Goal: Transaction & Acquisition: Purchase product/service

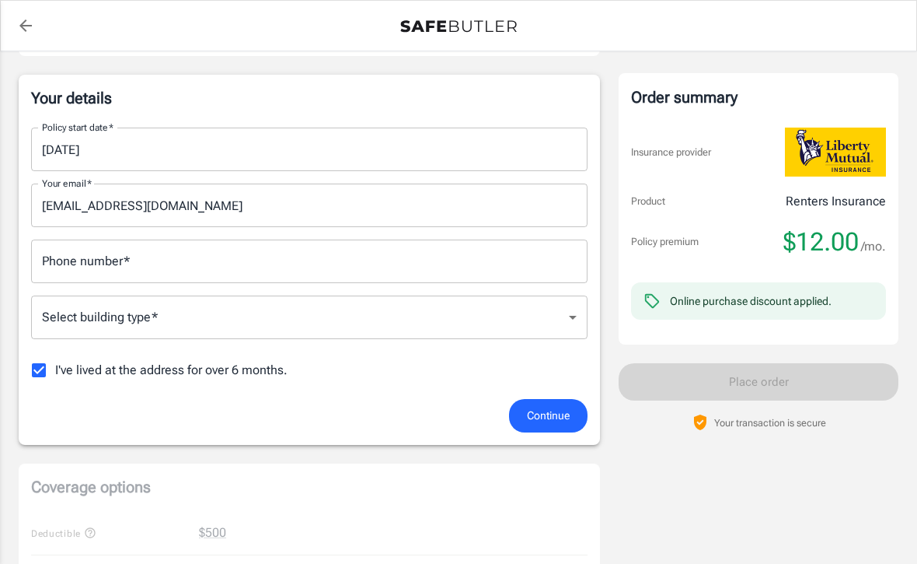
scroll to position [233, 0]
click at [89, 137] on input "09/14/2025" at bounding box center [304, 151] width 546 height 44
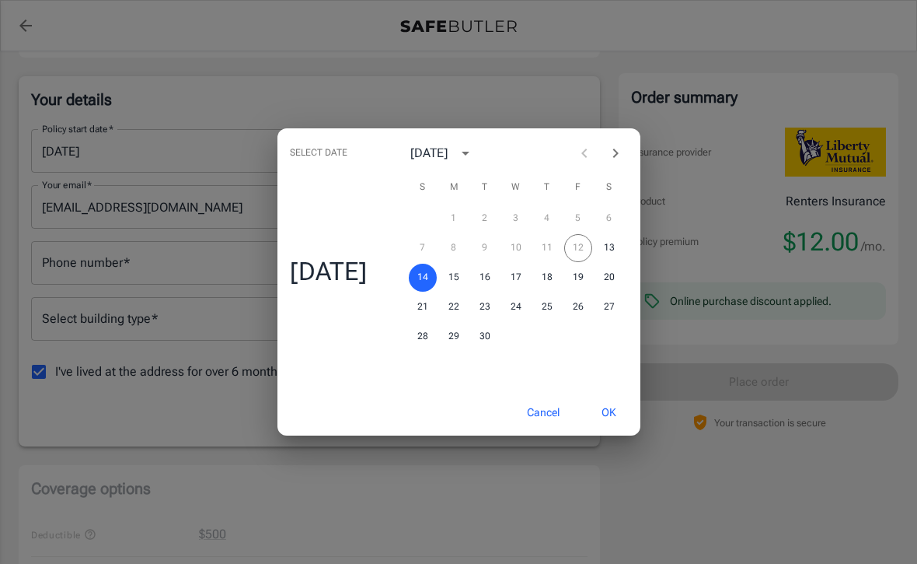
click at [616, 148] on button "Next month" at bounding box center [615, 153] width 31 height 31
click at [519, 228] on button "1" at bounding box center [516, 218] width 28 height 28
type input "10/01/2025"
click at [616, 418] on button "OK" at bounding box center [609, 412] width 51 height 33
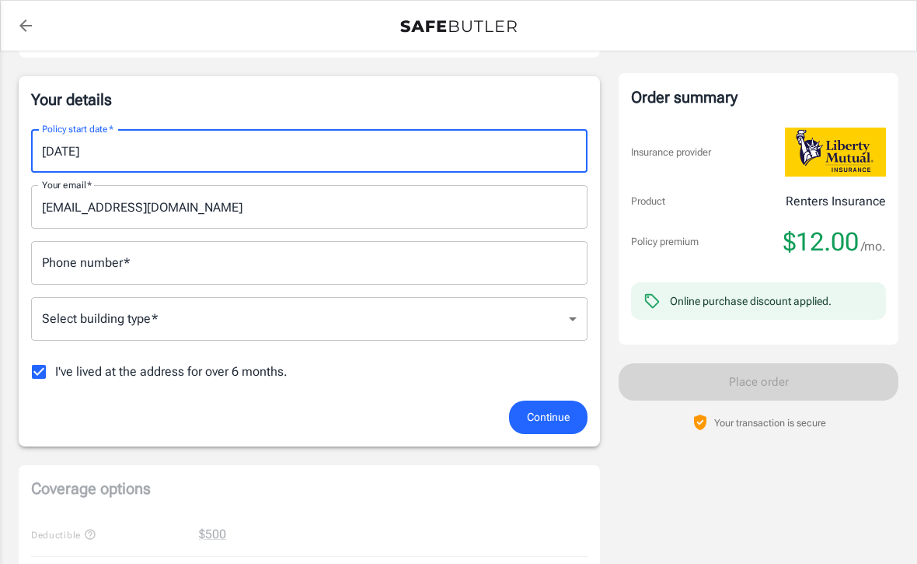
click at [117, 278] on input "Phone number   *" at bounding box center [309, 263] width 557 height 44
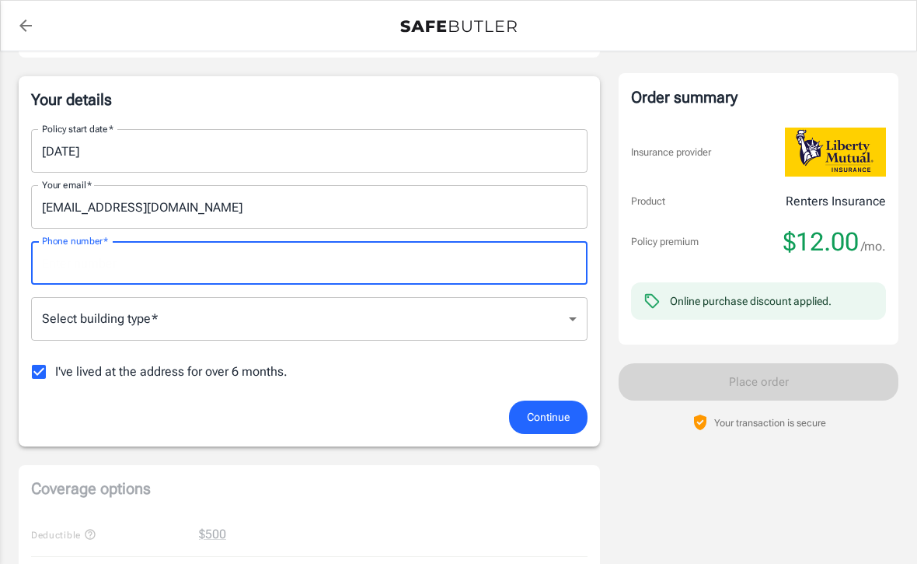
scroll to position [232, 0]
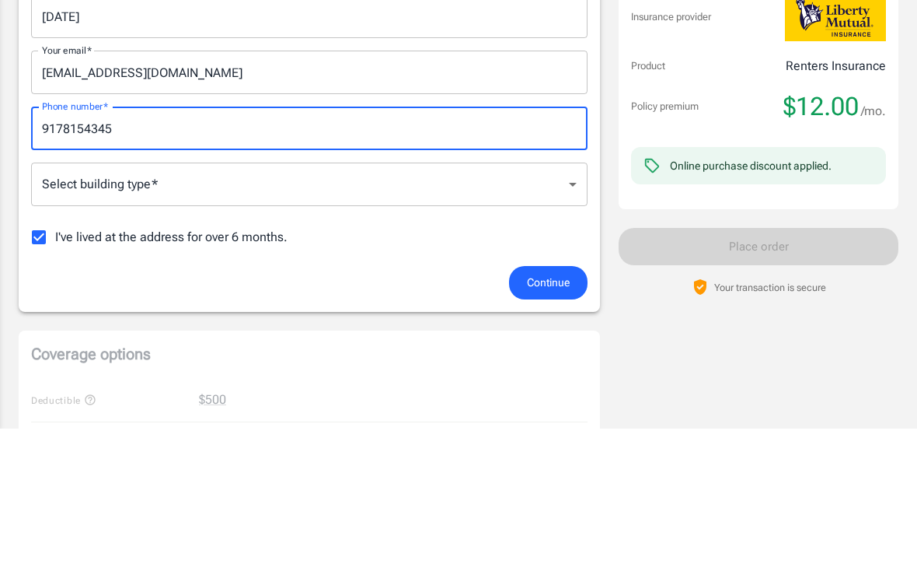
type input "9178154345"
click at [233, 187] on body "Policy premium $ 12.00 /mo Liberty Mutual Renters Insurance 124 N MADISON ST 2 …" at bounding box center [458, 531] width 917 height 1526
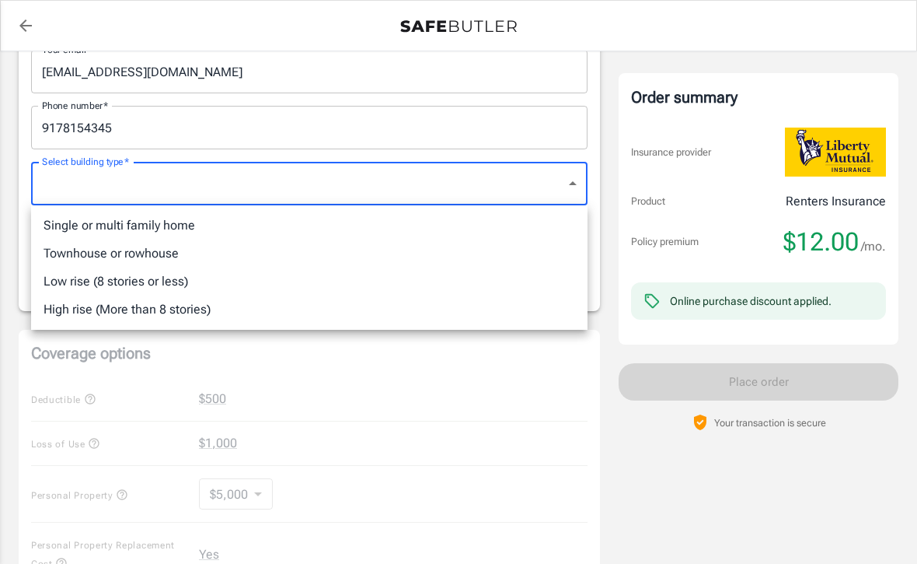
click at [123, 218] on li "Single or multi family home" at bounding box center [309, 225] width 557 height 28
type input "singlefamily"
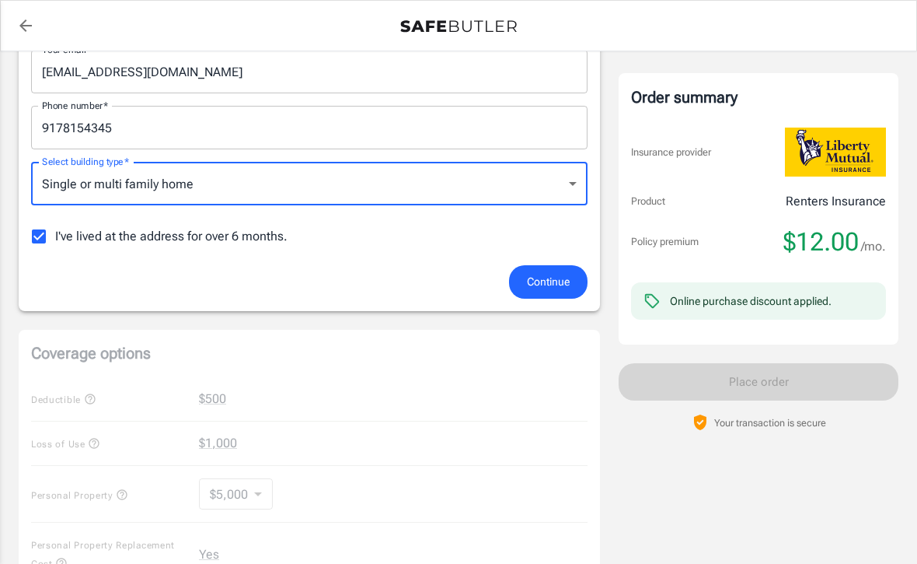
click at [44, 238] on input "I've lived at the address for over 6 months." at bounding box center [39, 236] width 33 height 33
checkbox input "false"
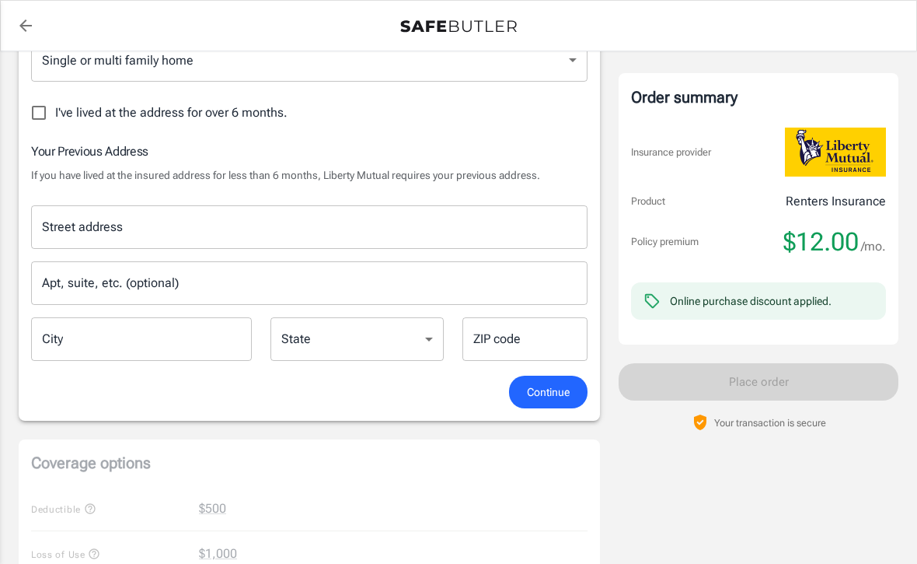
scroll to position [495, 0]
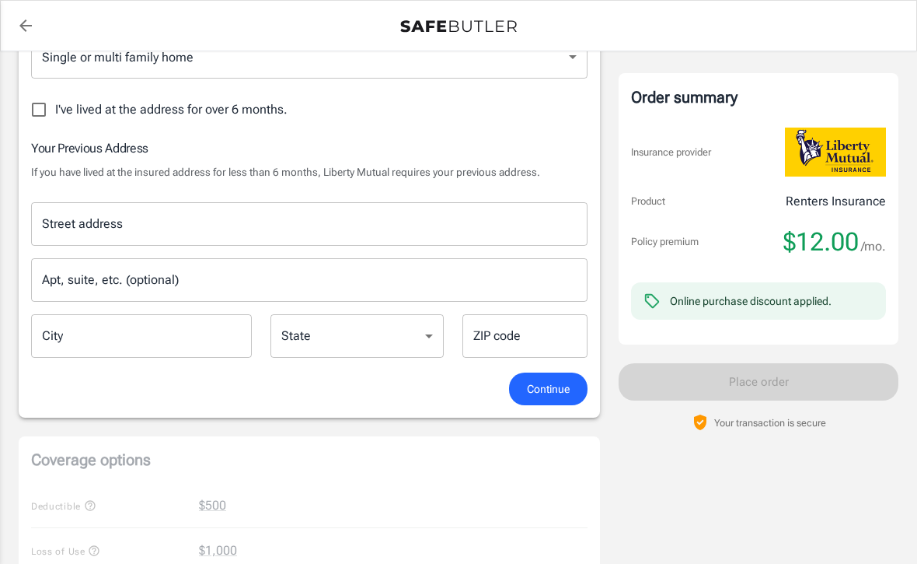
click at [190, 223] on input "Street address" at bounding box center [309, 224] width 543 height 30
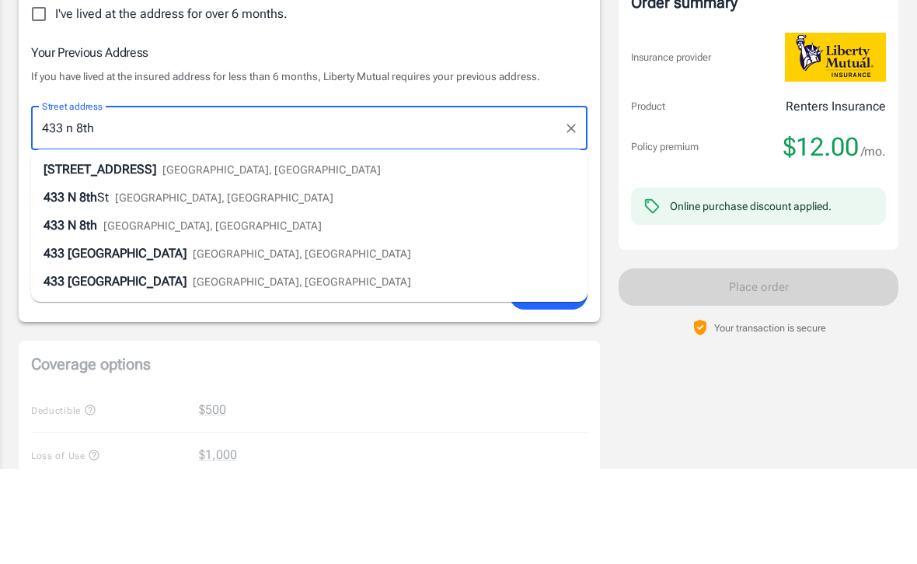
click at [125, 315] on span "Allentown, PA" at bounding box center [212, 321] width 218 height 12
type input "433 N 8th"
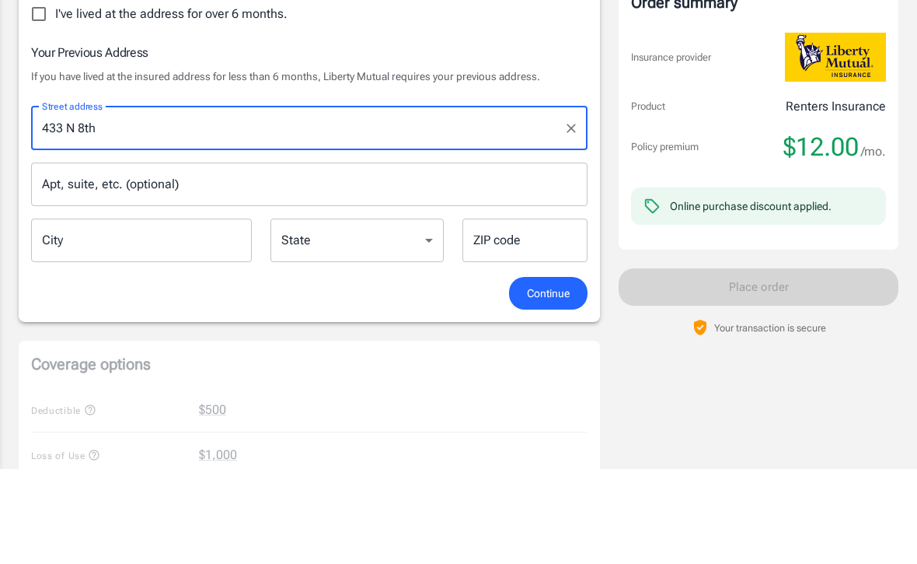
type input "Allentown"
select select "PA"
type input "18102"
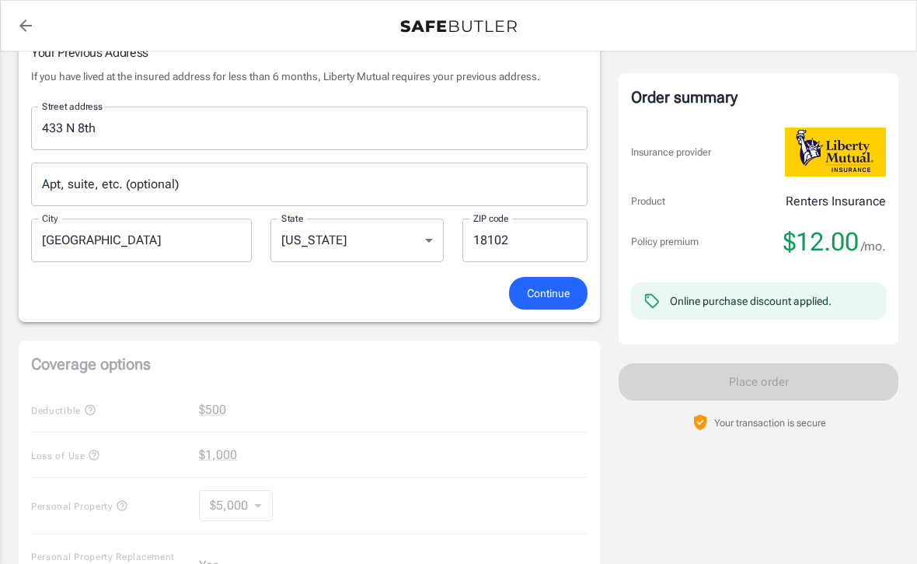
click at [107, 187] on div "Apt, suite, etc. (optional) Apt, suite, etc. (optional)" at bounding box center [309, 184] width 557 height 44
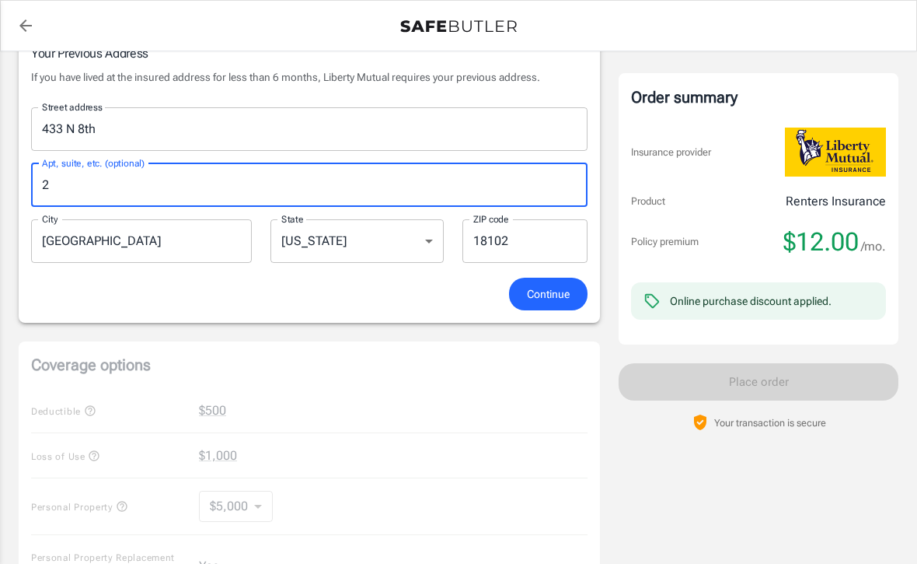
type input "2"
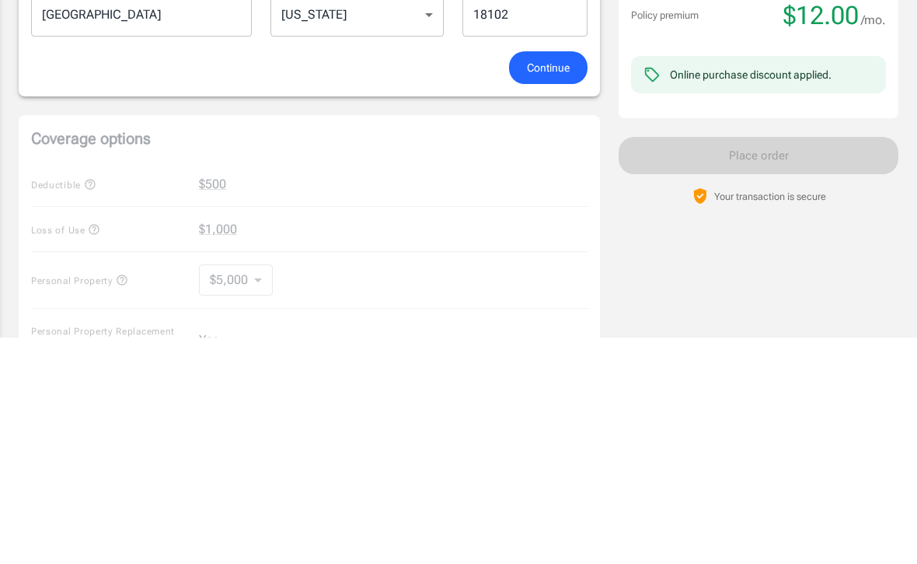
click at [545, 285] on span "Continue" at bounding box center [548, 294] width 43 height 19
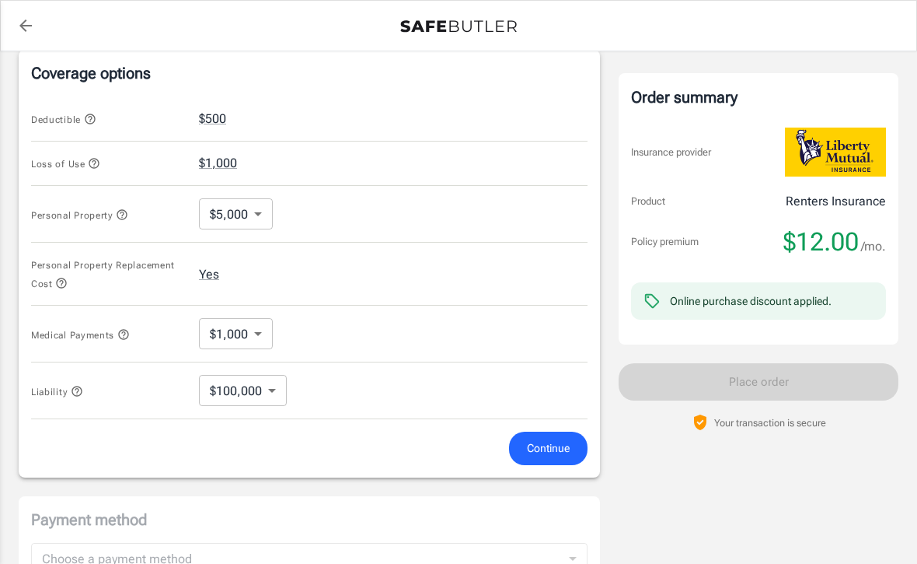
scroll to position [622, 0]
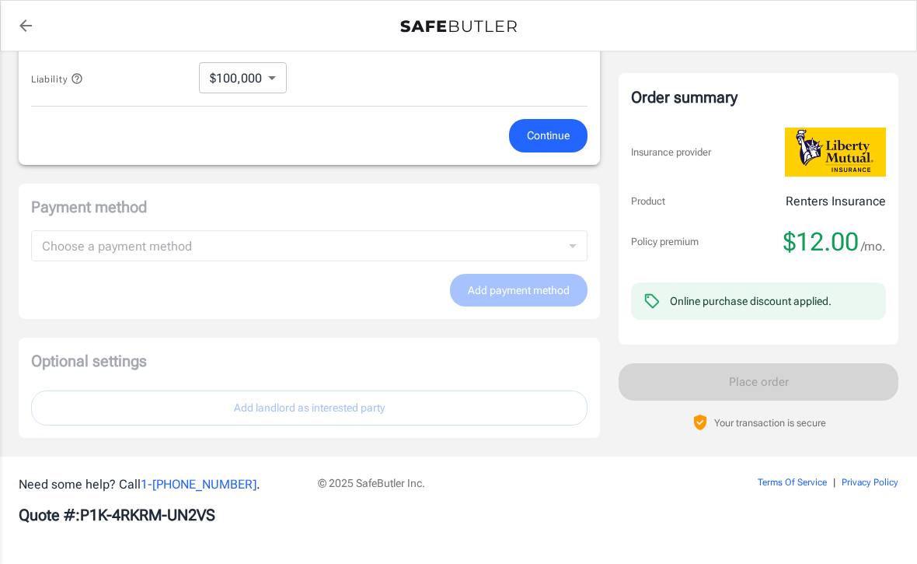
click at [553, 136] on span "Continue" at bounding box center [548, 135] width 43 height 19
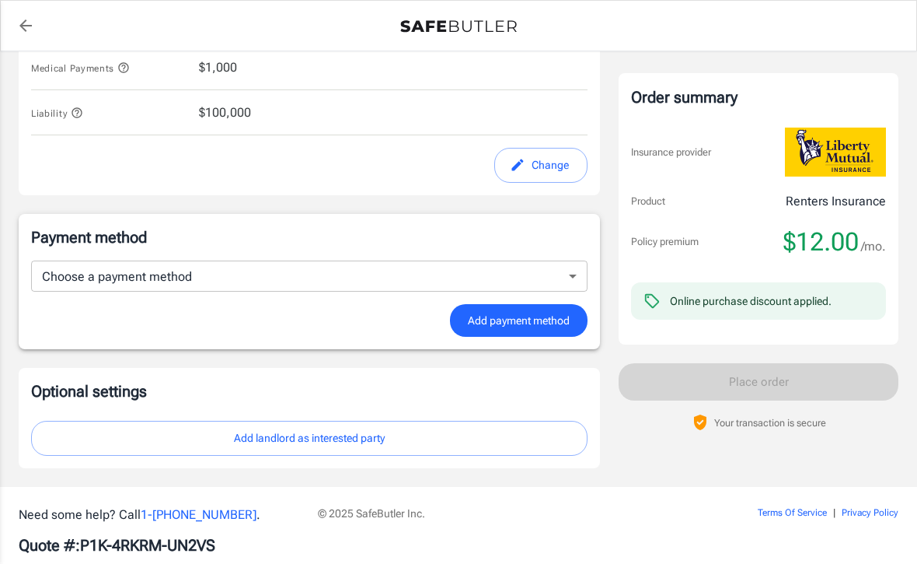
scroll to position [898, 0]
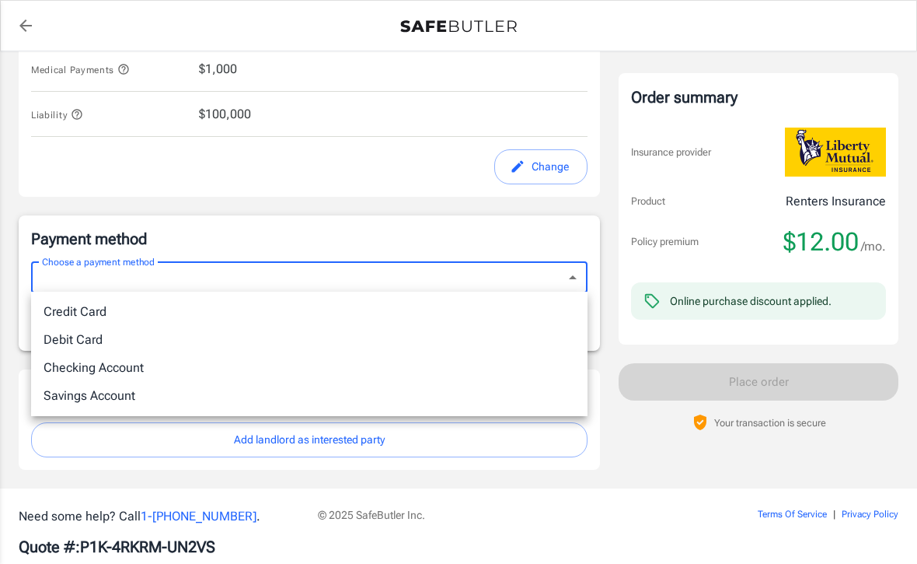
click at [79, 303] on li "Credit Card" at bounding box center [309, 312] width 557 height 28
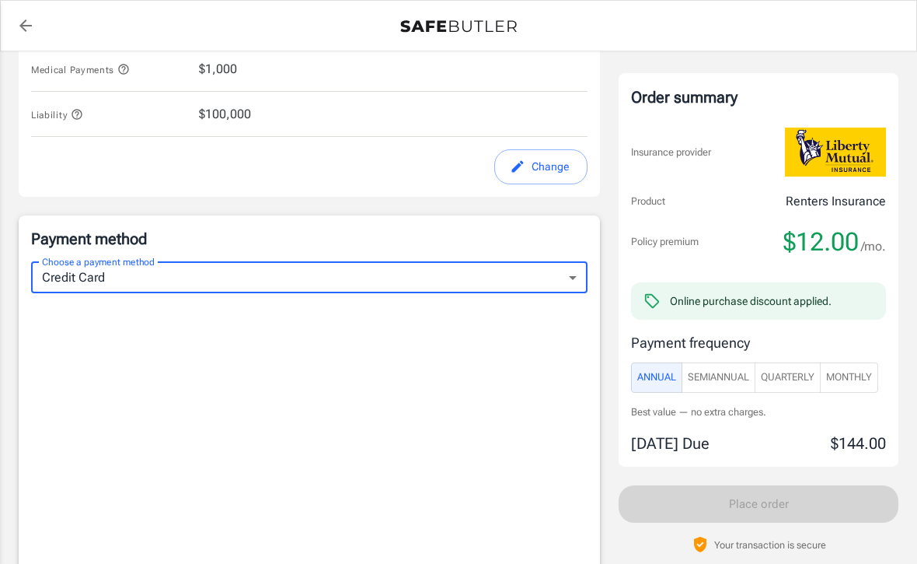
type input "credit"
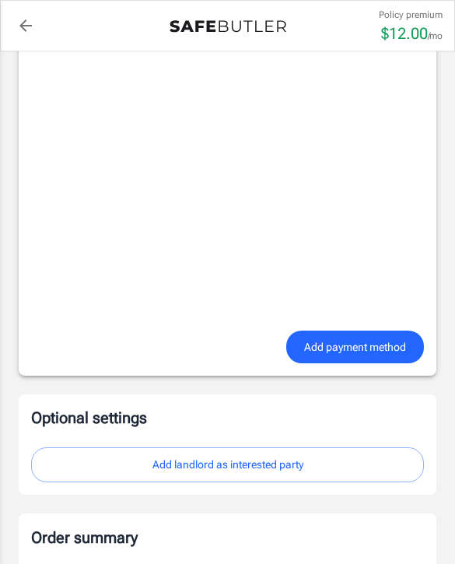
scroll to position [1249, 0]
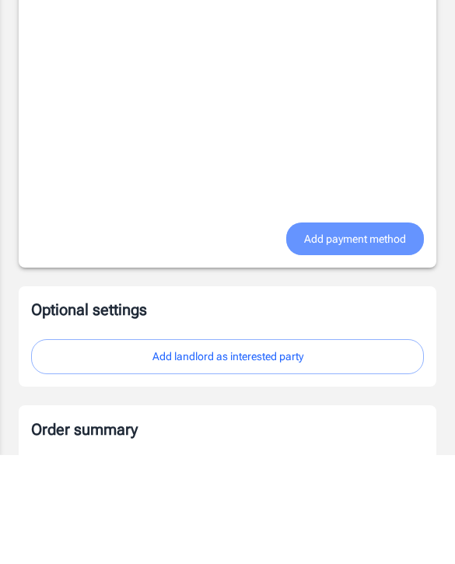
click at [313, 338] on span "Add payment method" at bounding box center [355, 347] width 102 height 19
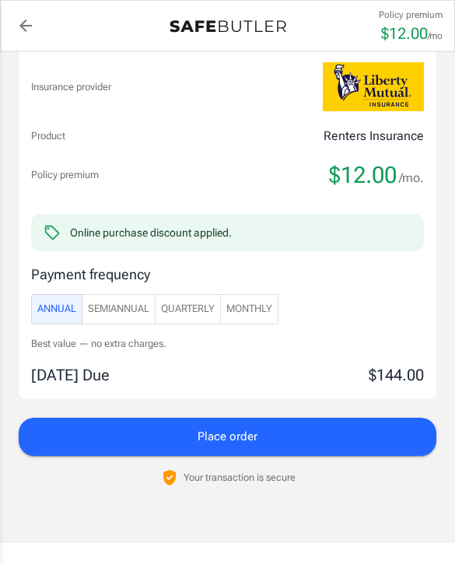
click at [121, 319] on button "SemiAnnual" at bounding box center [119, 309] width 74 height 30
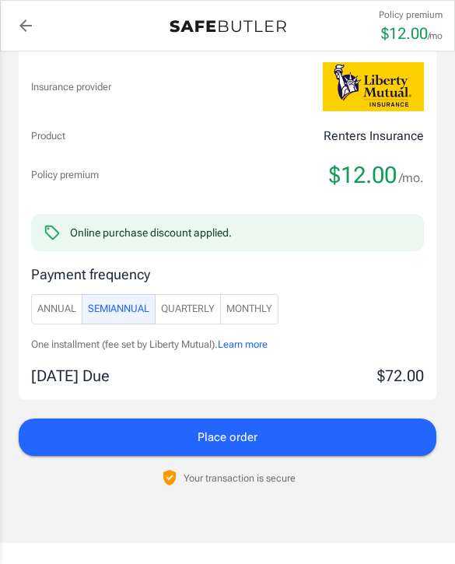
click at [191, 320] on button "Quarterly" at bounding box center [188, 309] width 66 height 30
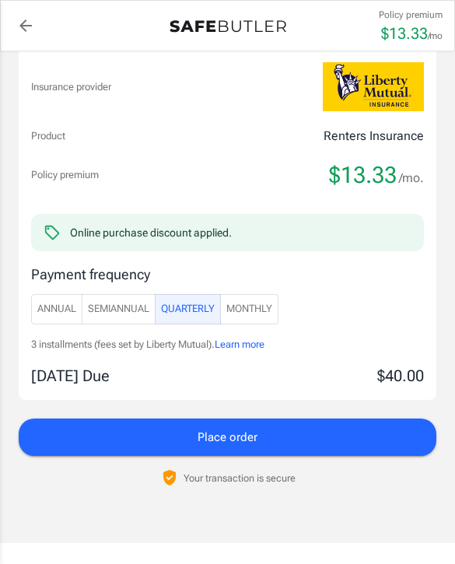
click at [243, 312] on span "Monthly" at bounding box center [249, 309] width 46 height 18
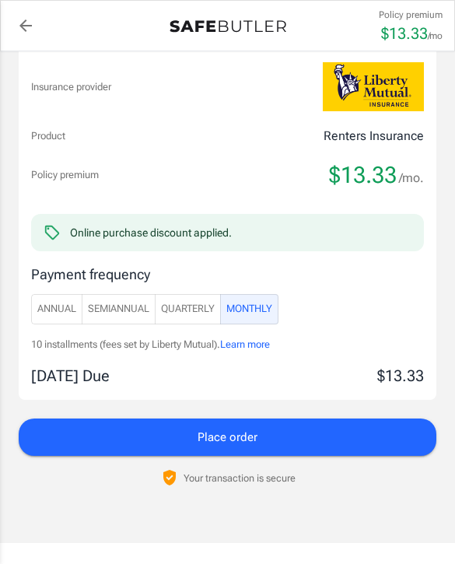
click at [191, 306] on span "Quarterly" at bounding box center [188, 309] width 54 height 18
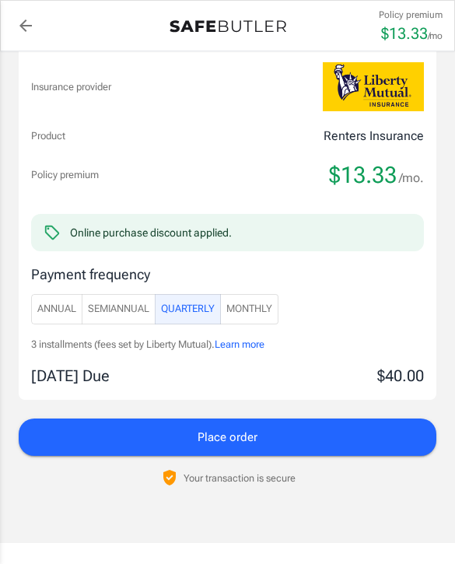
click at [244, 311] on span "Monthly" at bounding box center [249, 309] width 46 height 18
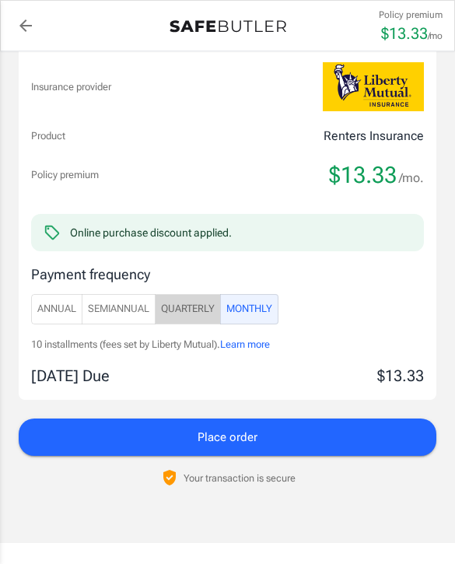
click at [188, 306] on span "Quarterly" at bounding box center [188, 309] width 54 height 18
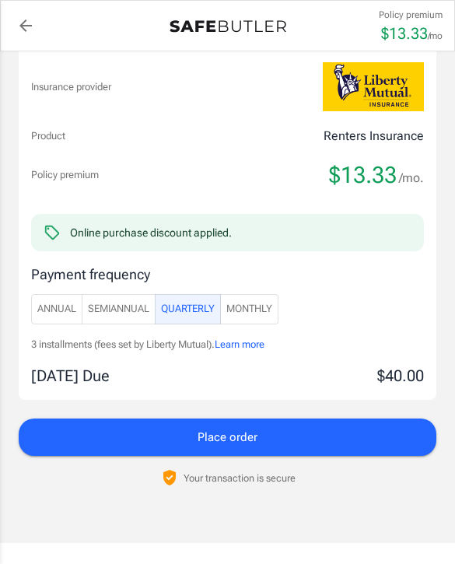
click at [236, 314] on span "Monthly" at bounding box center [249, 309] width 46 height 18
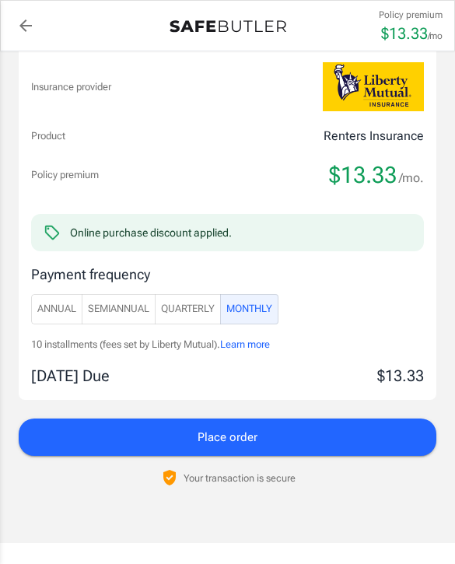
click at [244, 432] on span "Place order" at bounding box center [227, 437] width 60 height 20
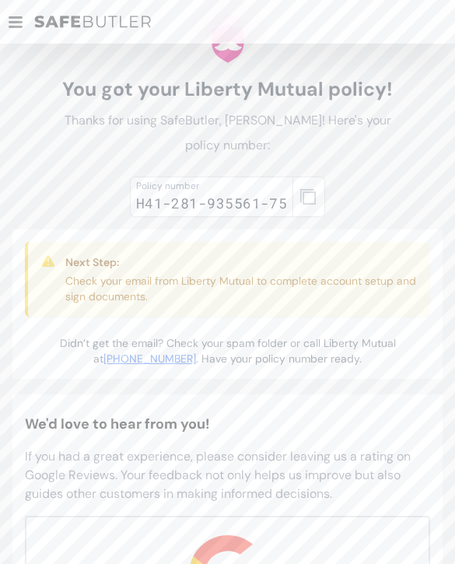
scroll to position [61, 0]
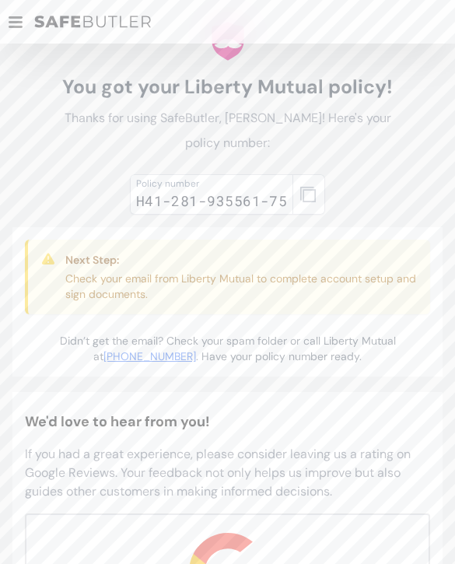
click at [295, 211] on button "button" at bounding box center [308, 194] width 33 height 40
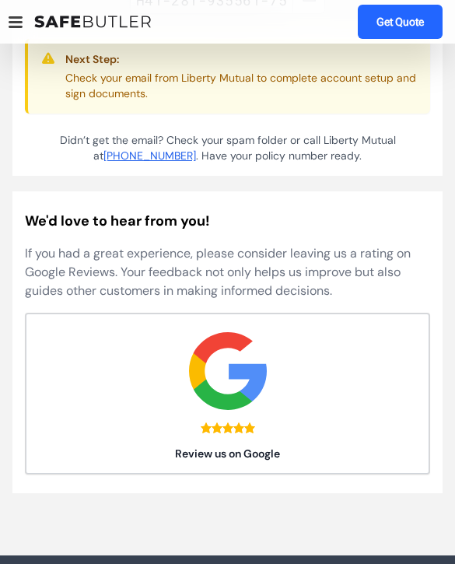
scroll to position [262, 0]
